Goal: Information Seeking & Learning: Learn about a topic

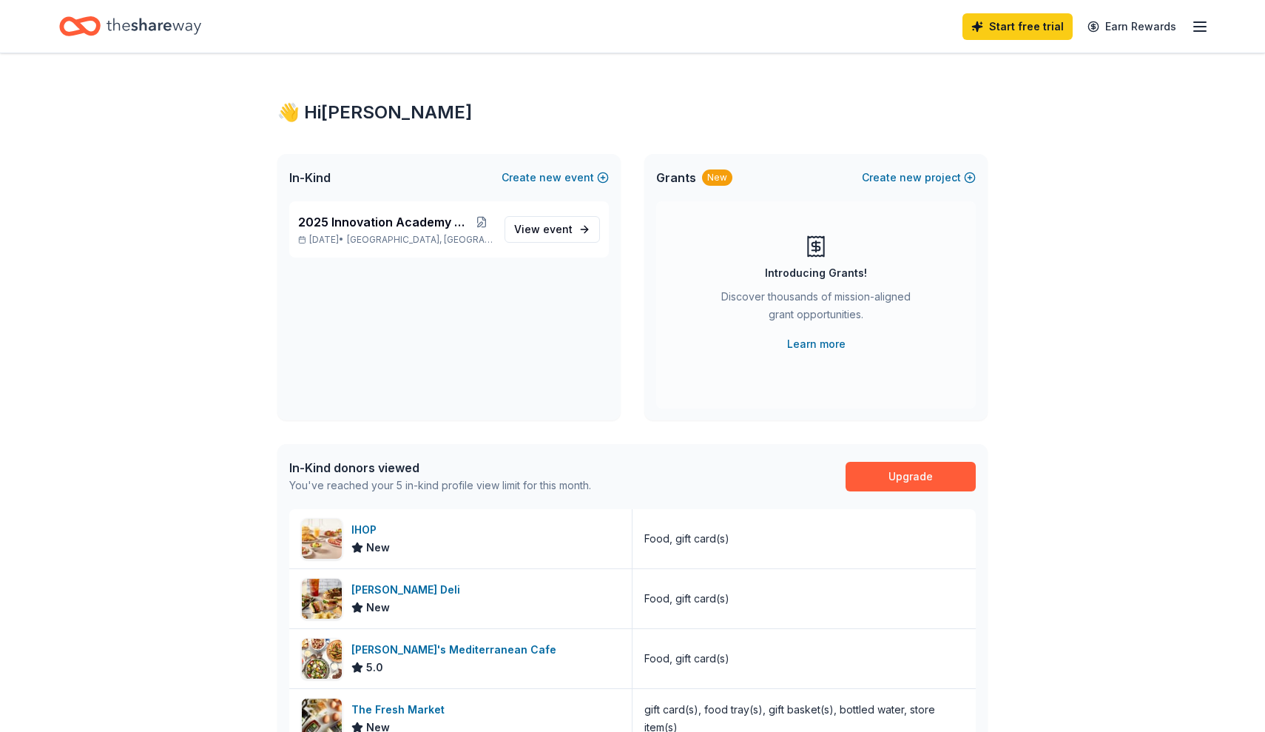
click at [182, 314] on div "👋 Hi [PERSON_NAME] In-Kind Create new event 2025 Innovation Academy SIlent Auct…" at bounding box center [632, 572] width 1265 height 1039
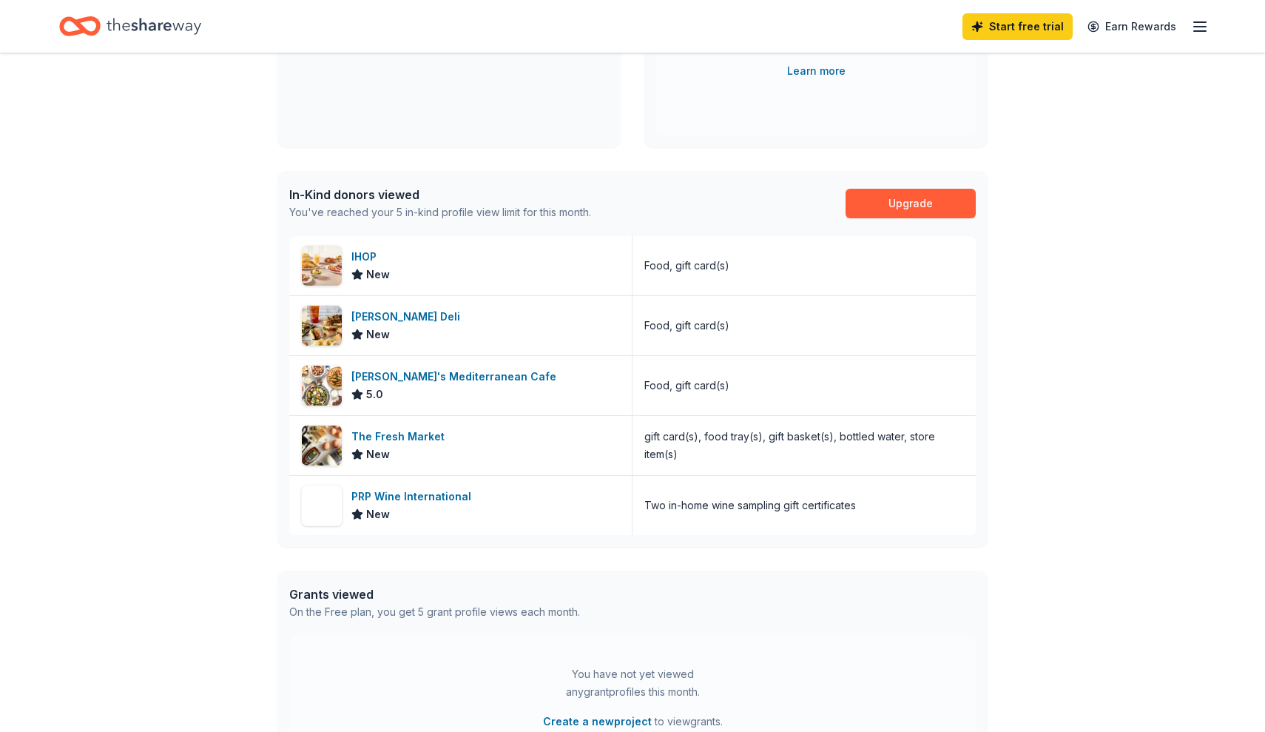
scroll to position [278, 0]
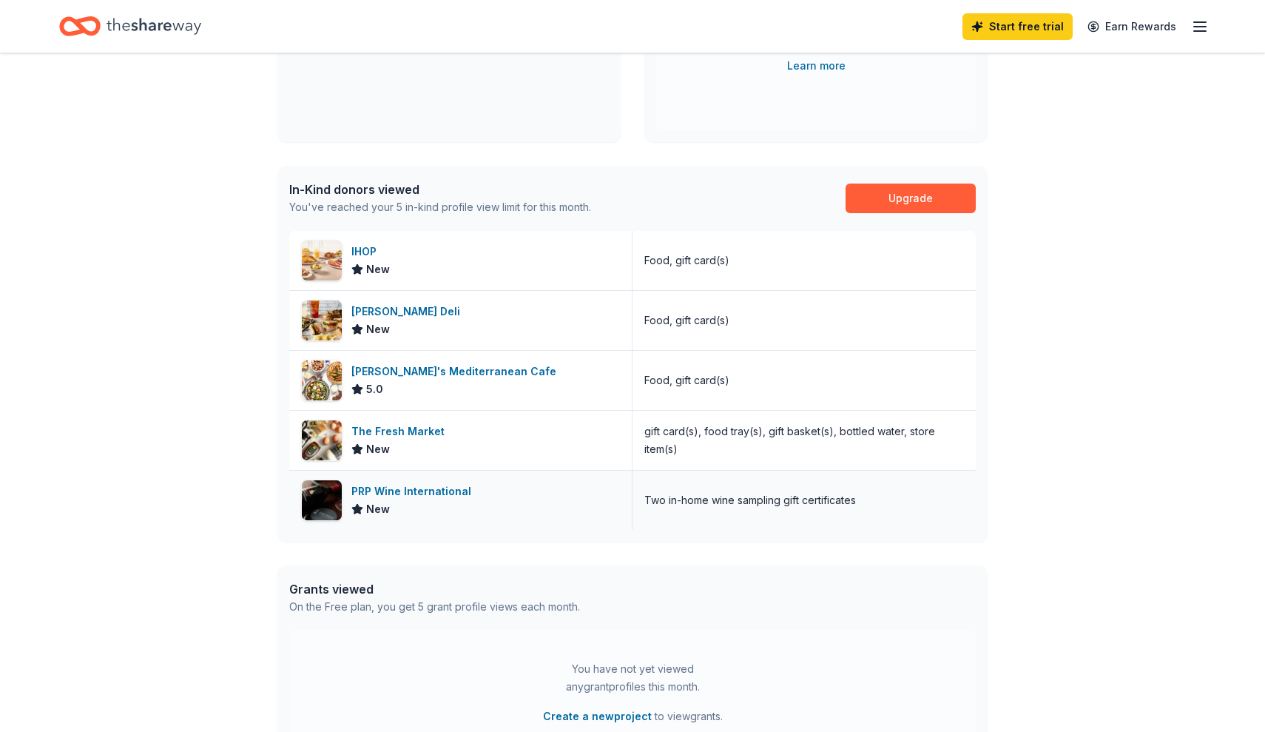
click at [388, 492] on div "PRP Wine International" at bounding box center [414, 491] width 126 height 18
click at [1074, 123] on div "👋 Hi [PERSON_NAME] In-Kind Create new event 2025 Innovation Academy SIlent Auct…" at bounding box center [632, 294] width 1265 height 1039
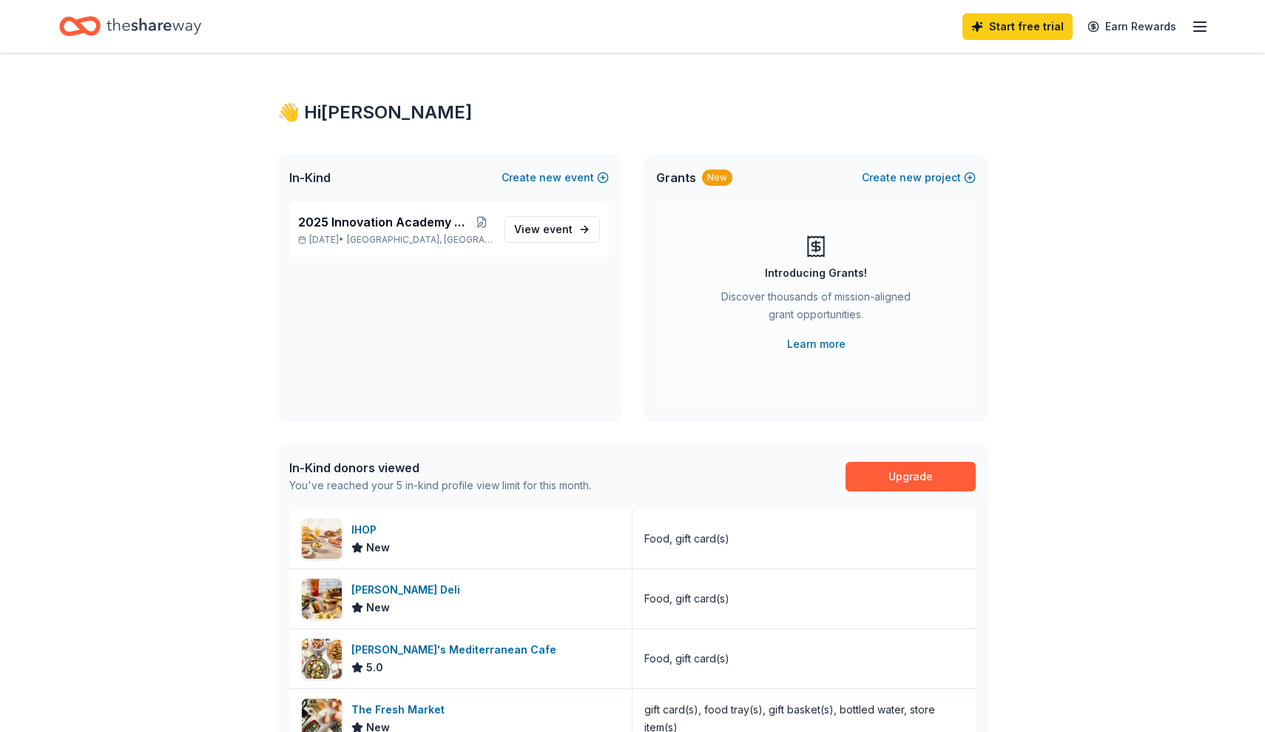
scroll to position [0, 0]
click at [377, 216] on span "2025 Innovation Academy SIlent Auction" at bounding box center [384, 222] width 173 height 18
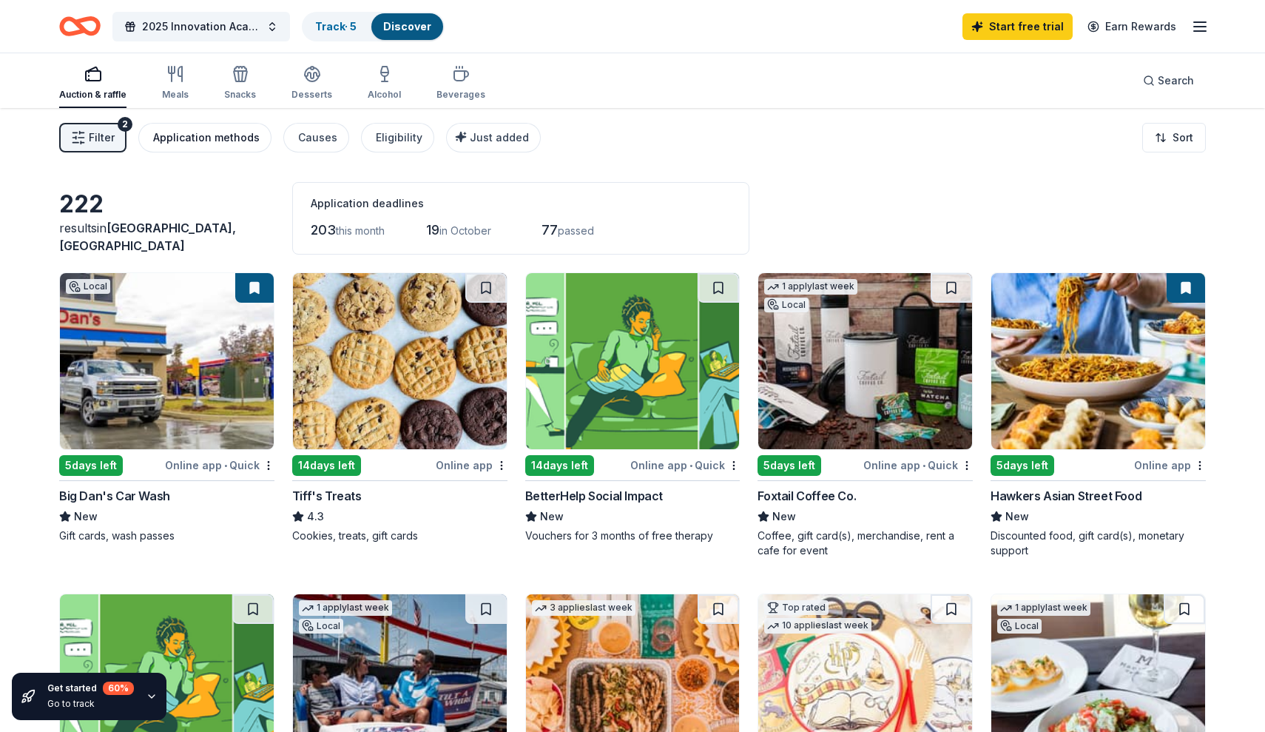
click at [216, 144] on div "Application methods" at bounding box center [206, 138] width 107 height 18
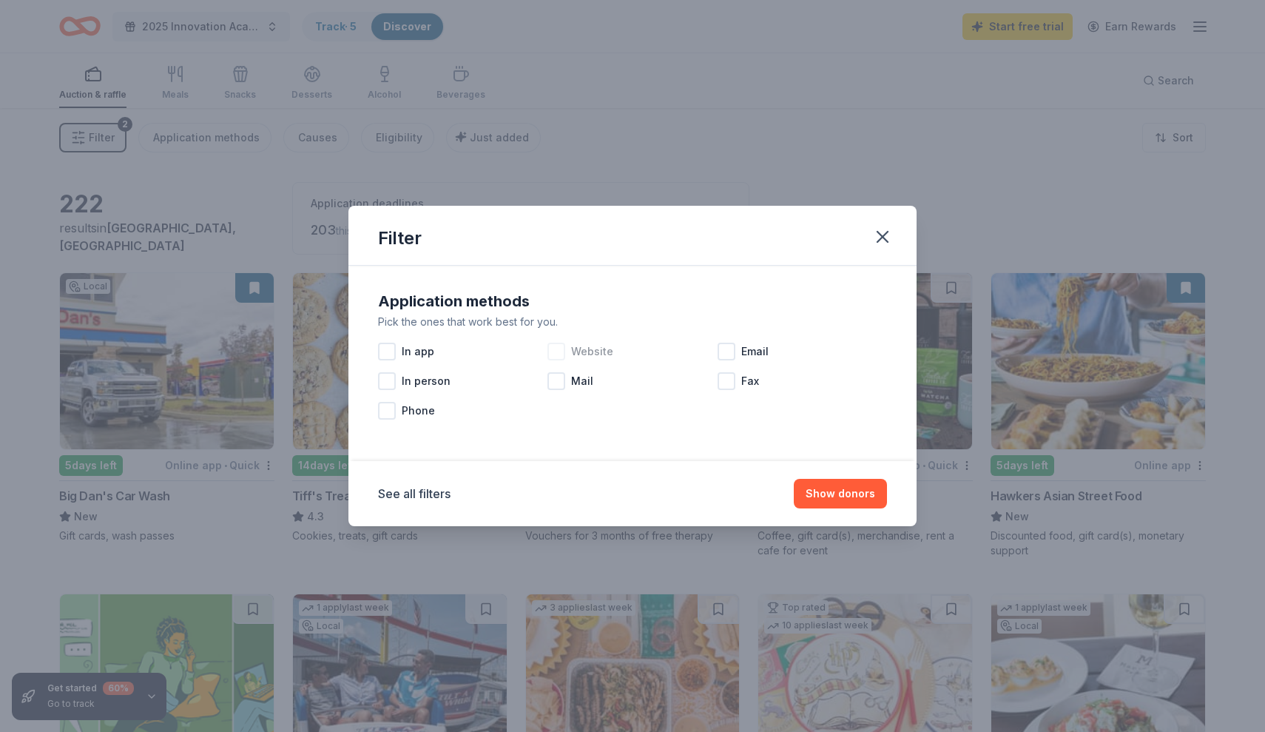
click at [597, 350] on span "Website" at bounding box center [592, 352] width 42 height 18
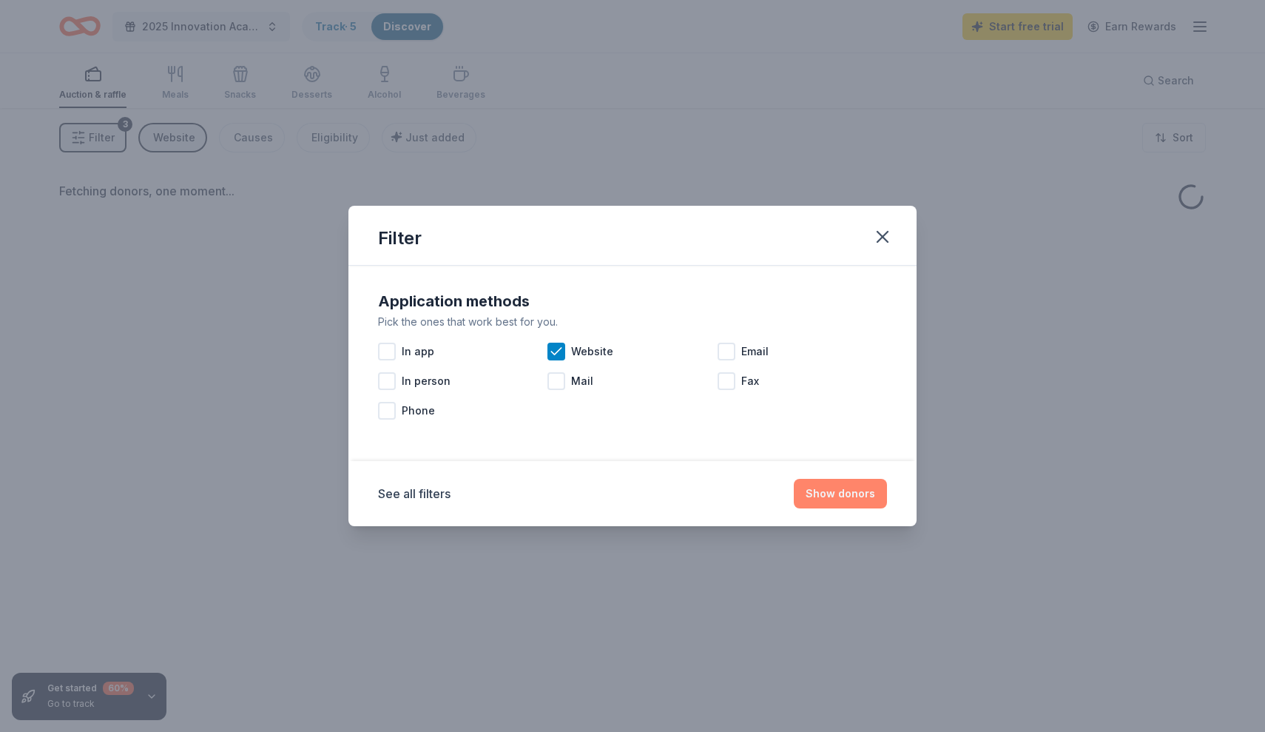
click at [848, 499] on button "Show donors" at bounding box center [840, 494] width 93 height 30
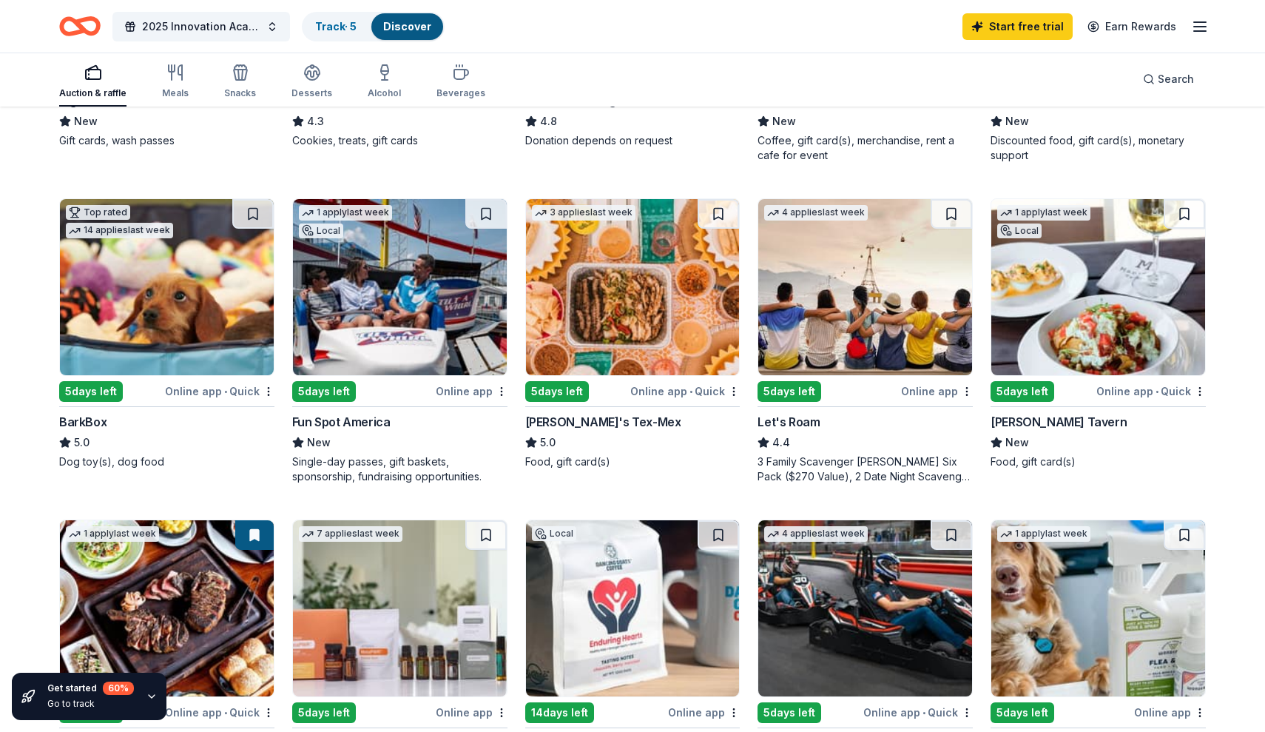
scroll to position [411, 0]
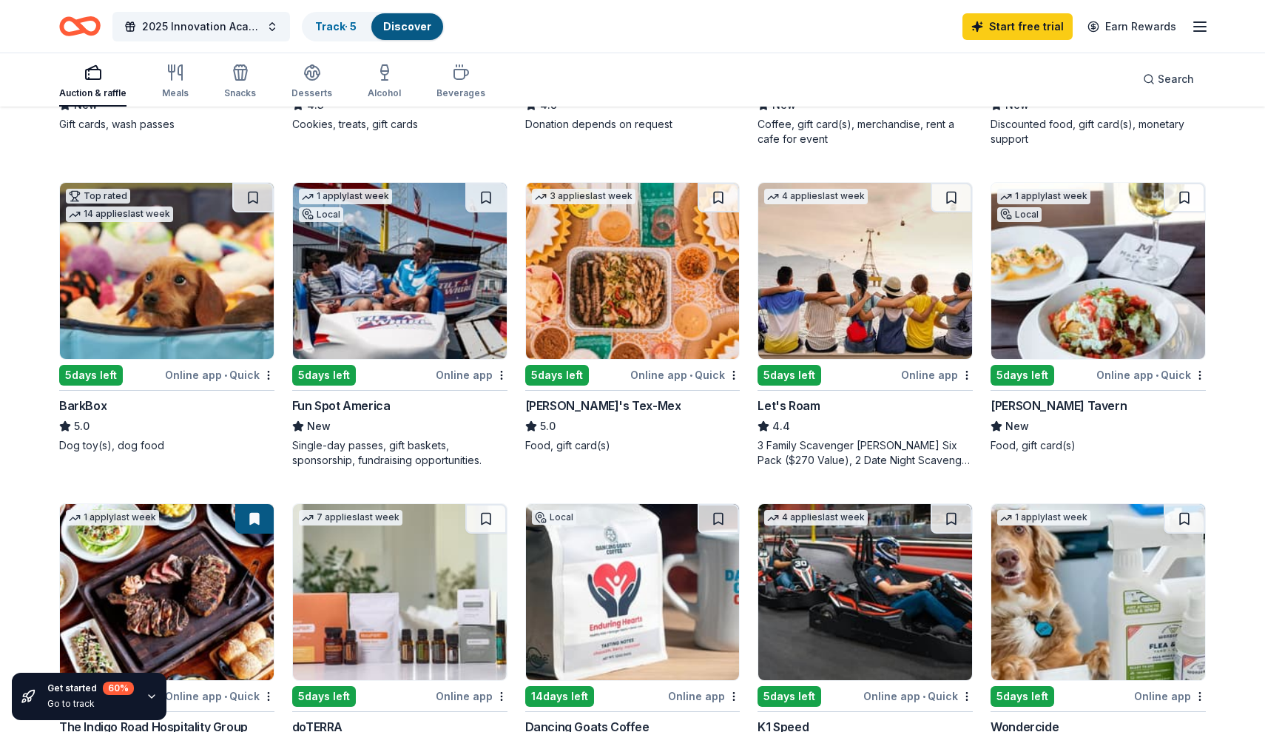
click at [92, 379] on div "5 days left" at bounding box center [91, 375] width 64 height 21
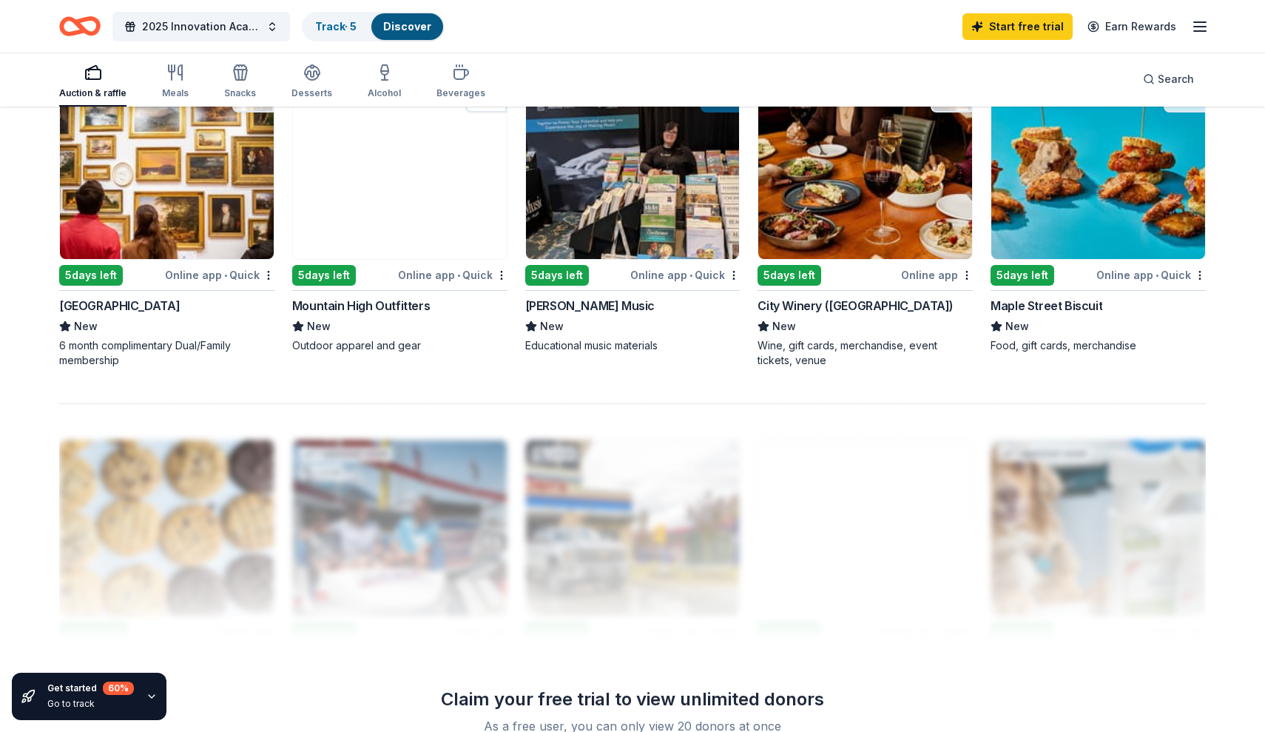
scroll to position [1190, 0]
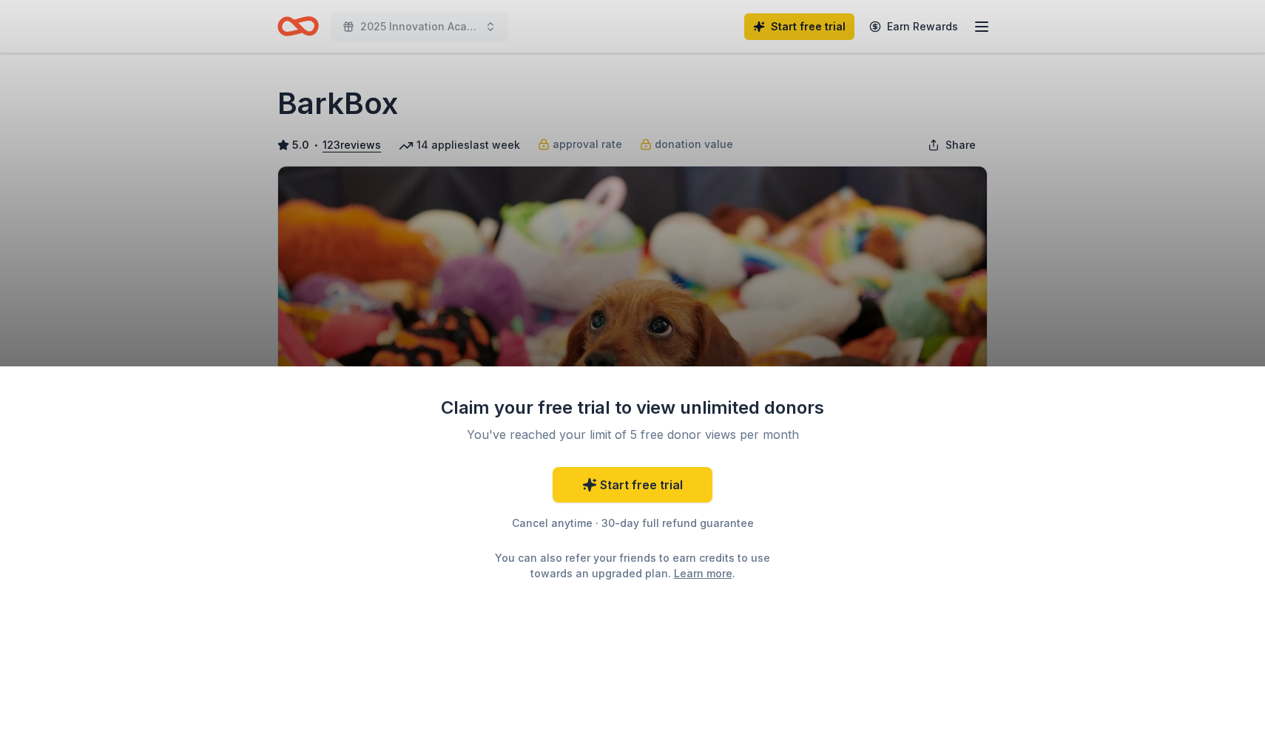
click at [1046, 236] on div "Claim your free trial to view unlimited donors You've reached your limit of 5 f…" at bounding box center [632, 366] width 1265 height 732
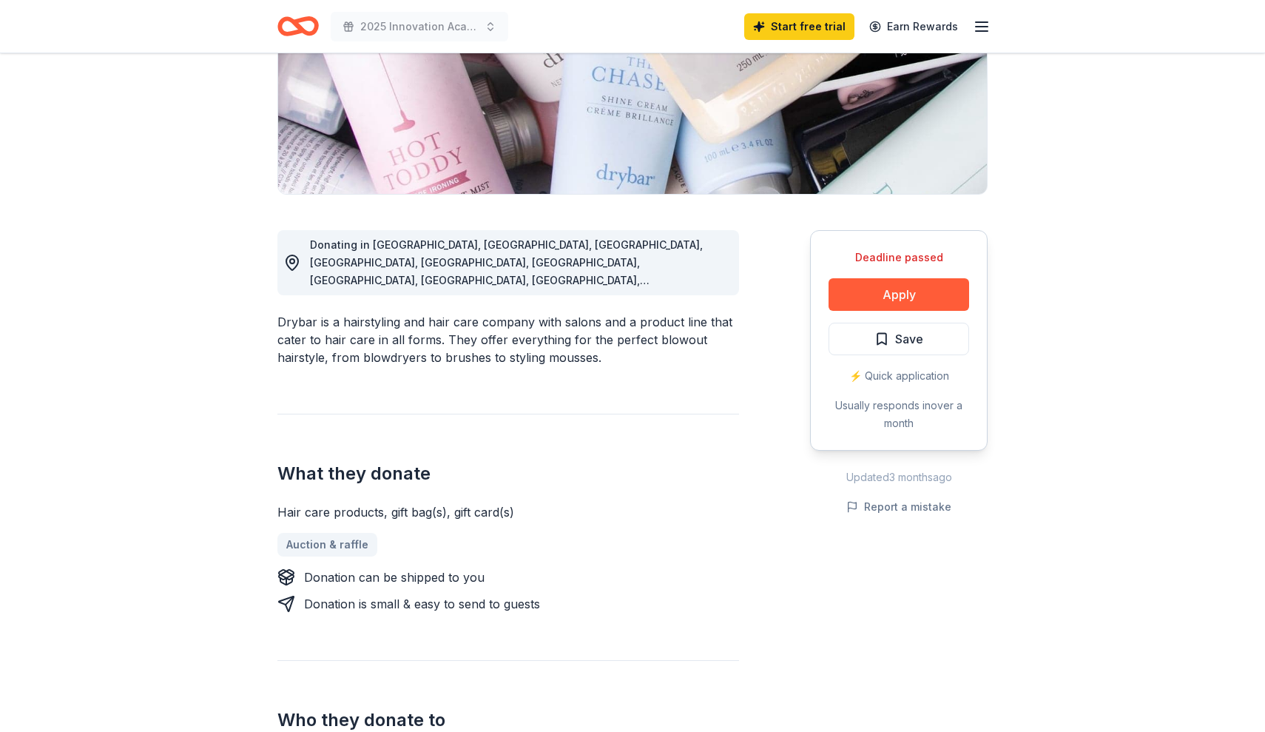
scroll to position [261, 0]
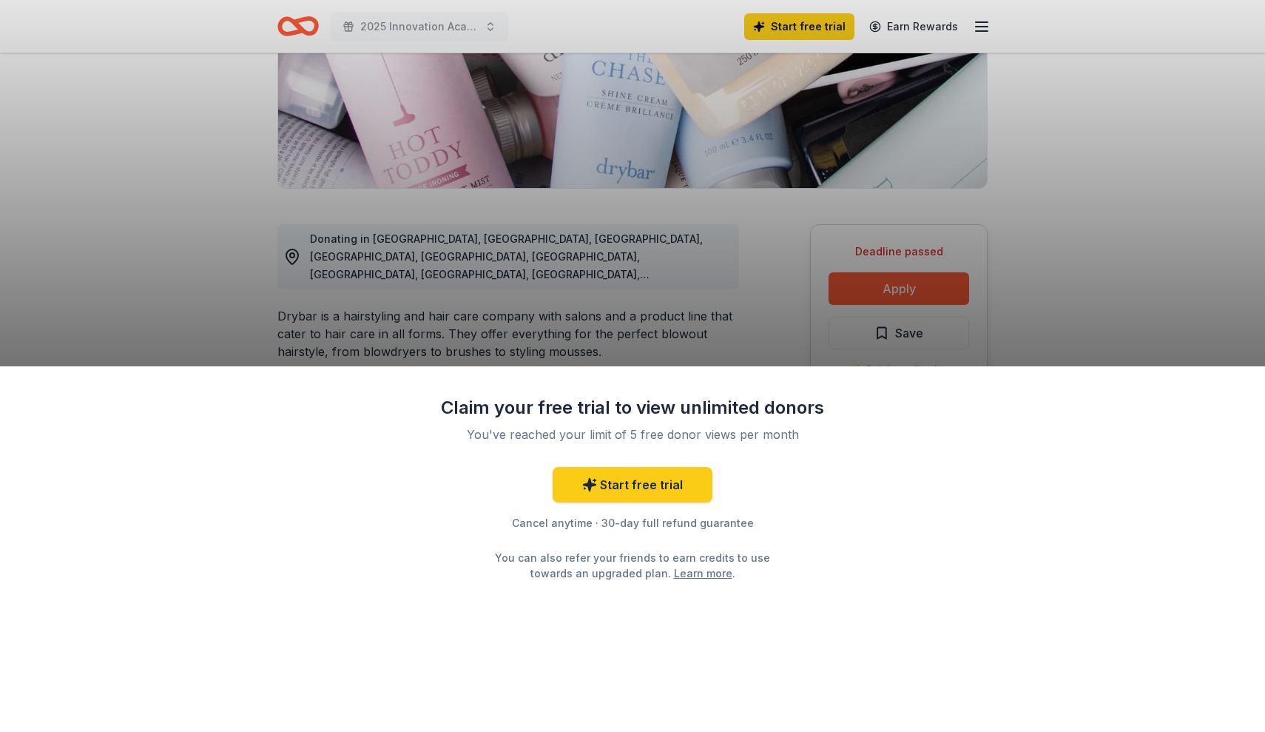
click at [862, 289] on div "Claim your free trial to view unlimited donors You've reached your limit of 5 f…" at bounding box center [632, 366] width 1265 height 732
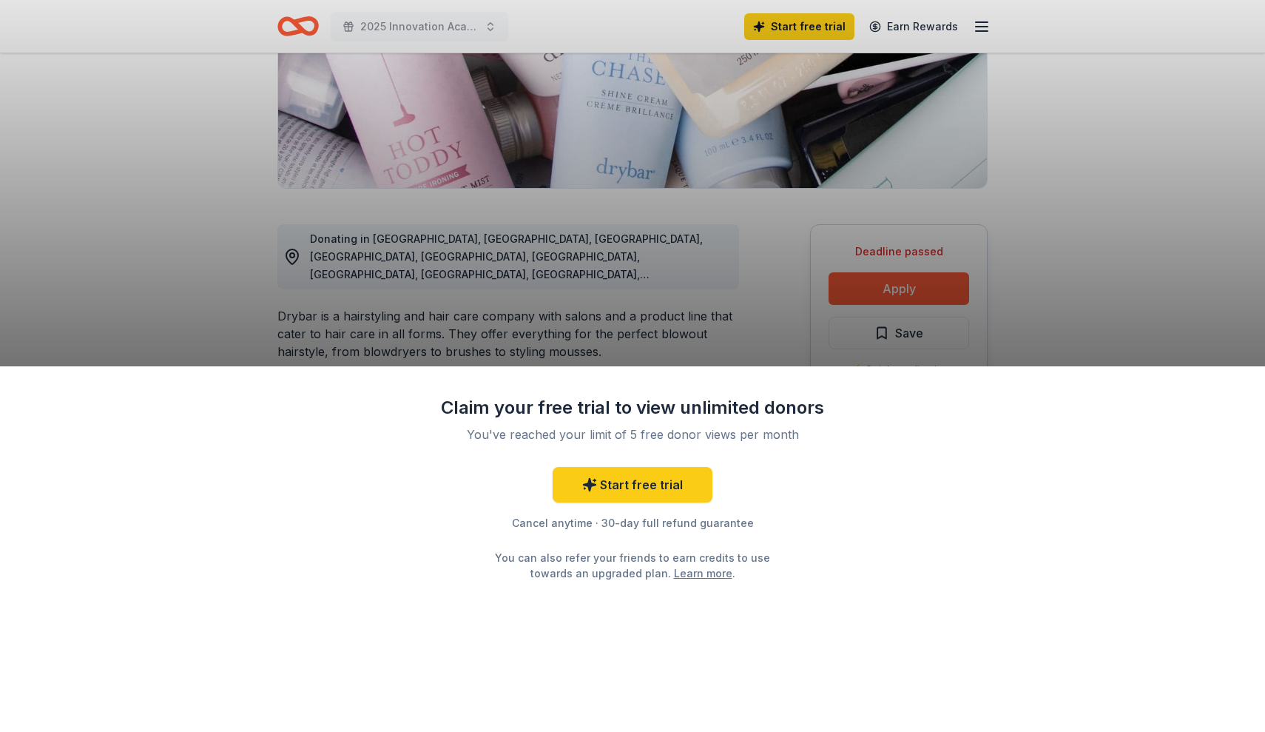
click at [862, 289] on div "Claim your free trial to view unlimited donors You've reached your limit of 5 f…" at bounding box center [632, 366] width 1265 height 732
